Goal: Ask a question

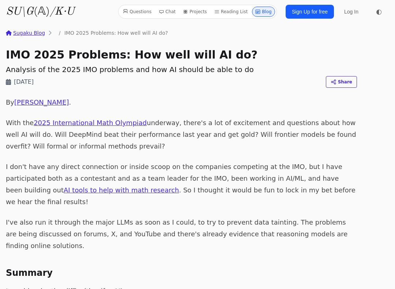
click at [25, 32] on link "Sugaku Blog" at bounding box center [25, 32] width 39 height 7
click at [170, 12] on link "Chat" at bounding box center [167, 12] width 23 height 10
click at [140, 13] on link "Questions" at bounding box center [137, 12] width 34 height 10
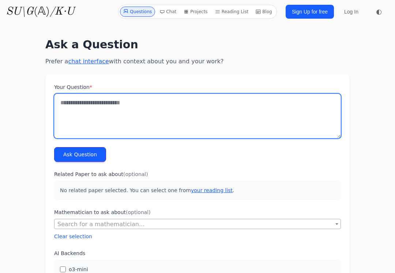
click at [78, 106] on textarea "Your Question *" at bounding box center [197, 116] width 287 height 45
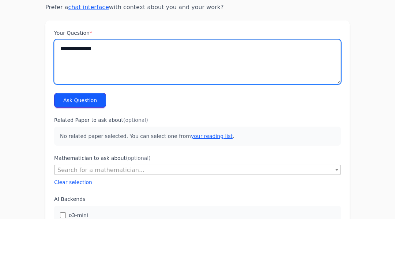
type textarea "**********"
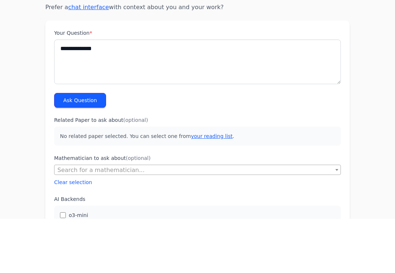
click at [62, 147] on button "Ask Question" at bounding box center [80, 154] width 52 height 15
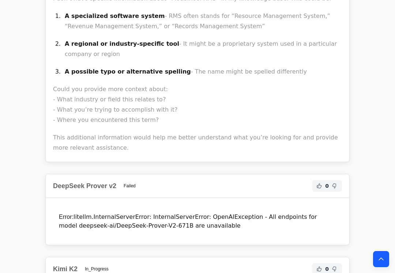
scroll to position [5993, 0]
